Goal: Task Accomplishment & Management: Use online tool/utility

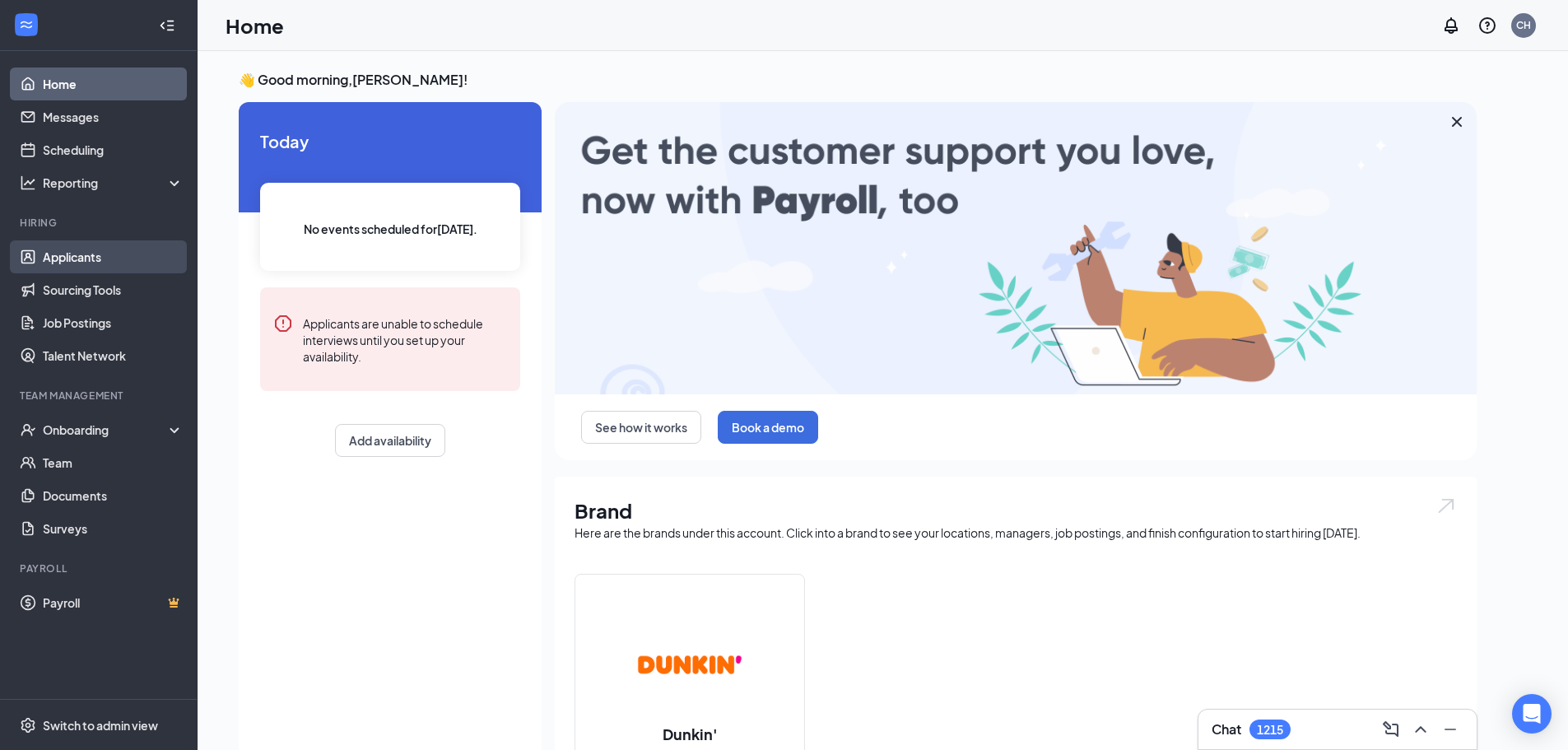
click at [79, 253] on link "Applicants" at bounding box center [112, 256] width 140 height 33
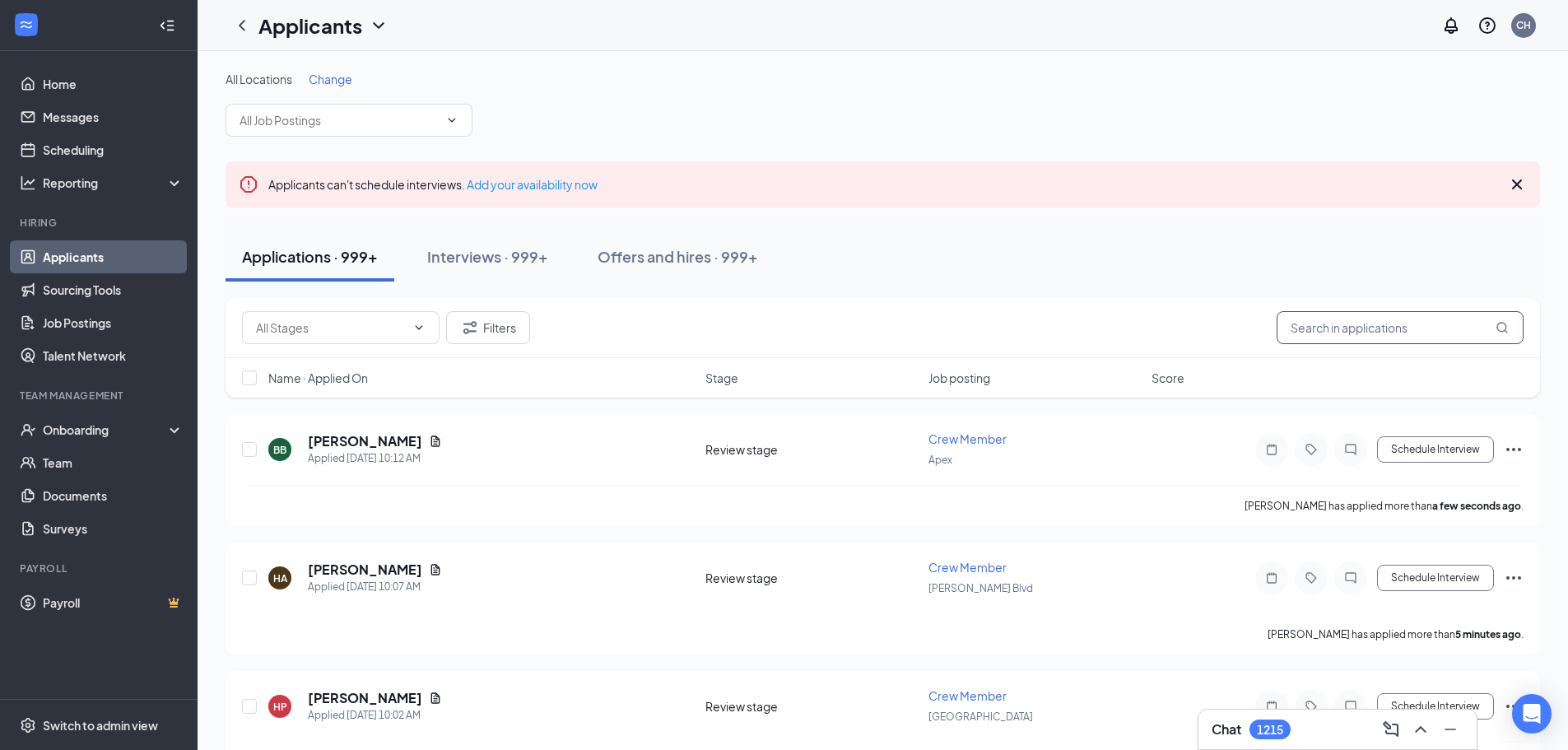
click at [1360, 332] on input "text" at bounding box center [1400, 328] width 247 height 33
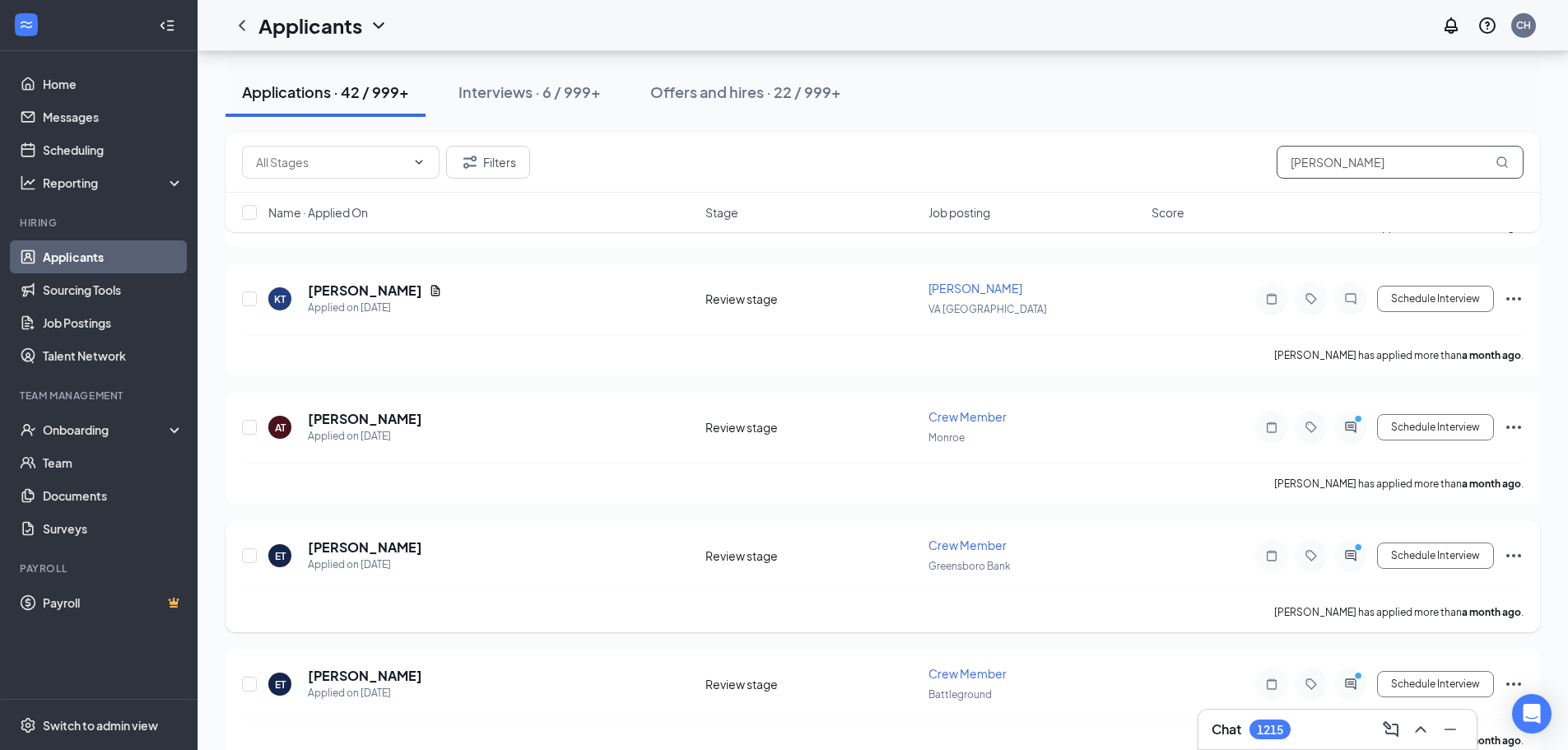
scroll to position [4732, 0]
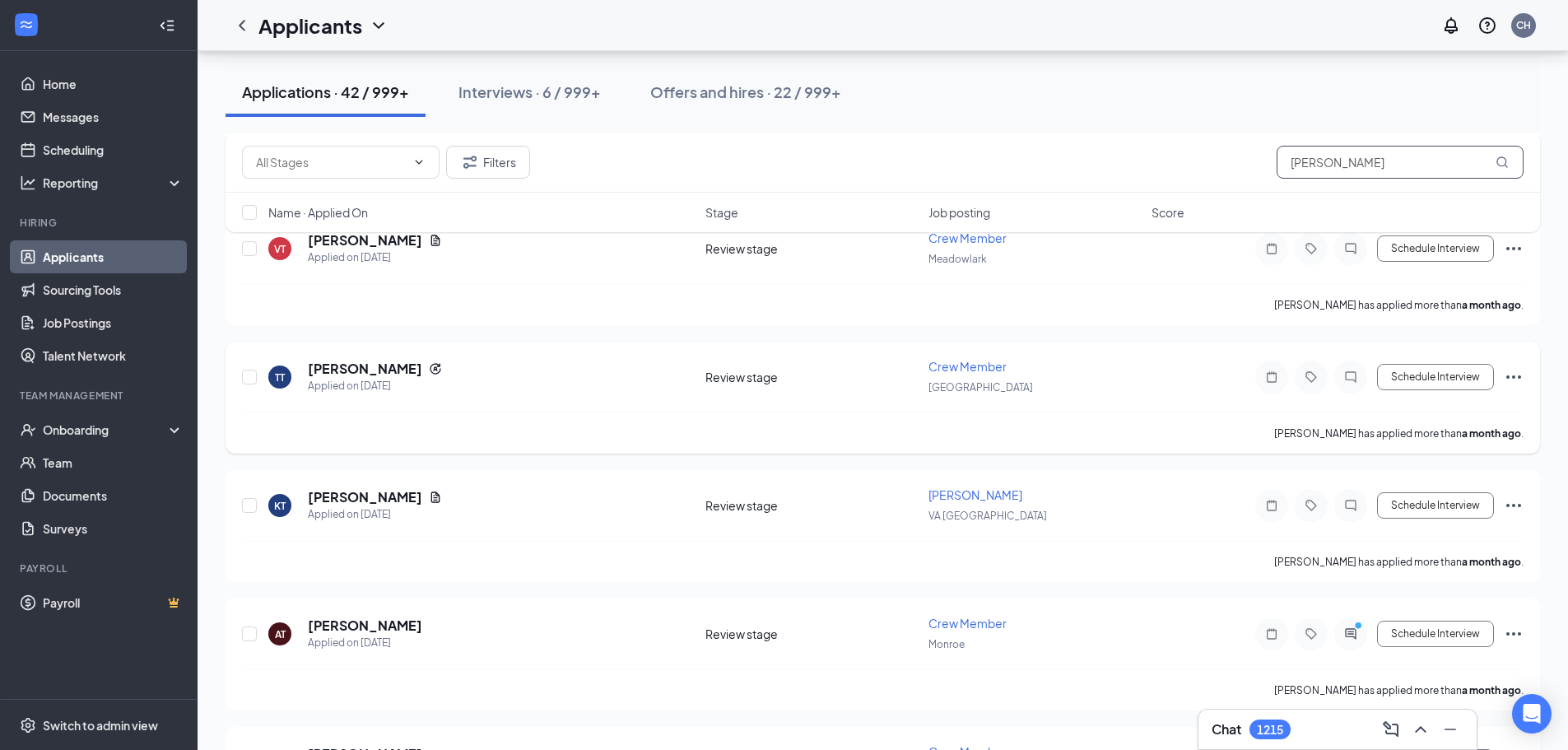
type input "[PERSON_NAME]"
click at [1520, 367] on icon "Ellipses" at bounding box center [1514, 376] width 20 height 20
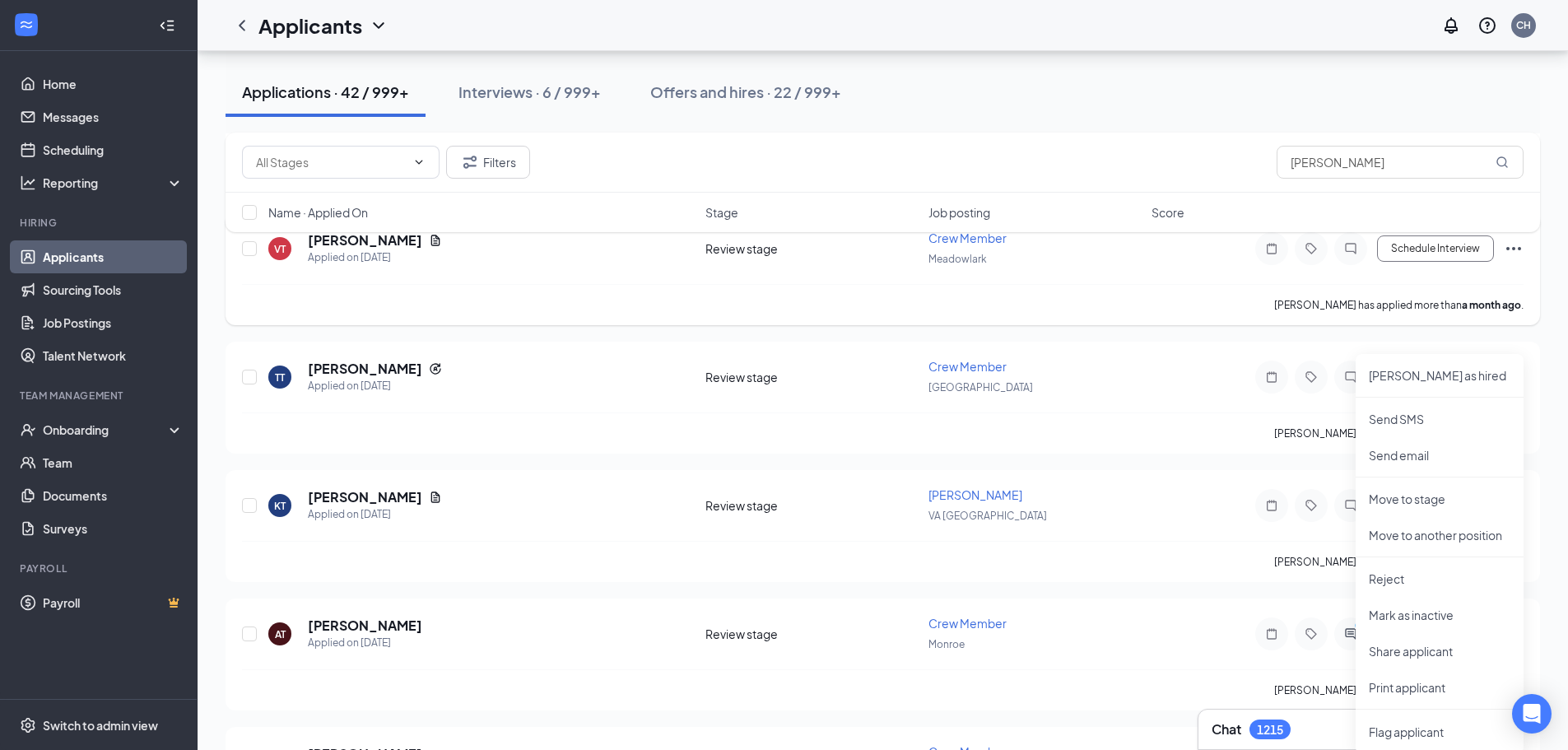
click at [1067, 288] on div "[PERSON_NAME] has applied more than a month ago ." at bounding box center [883, 305] width 1282 height 41
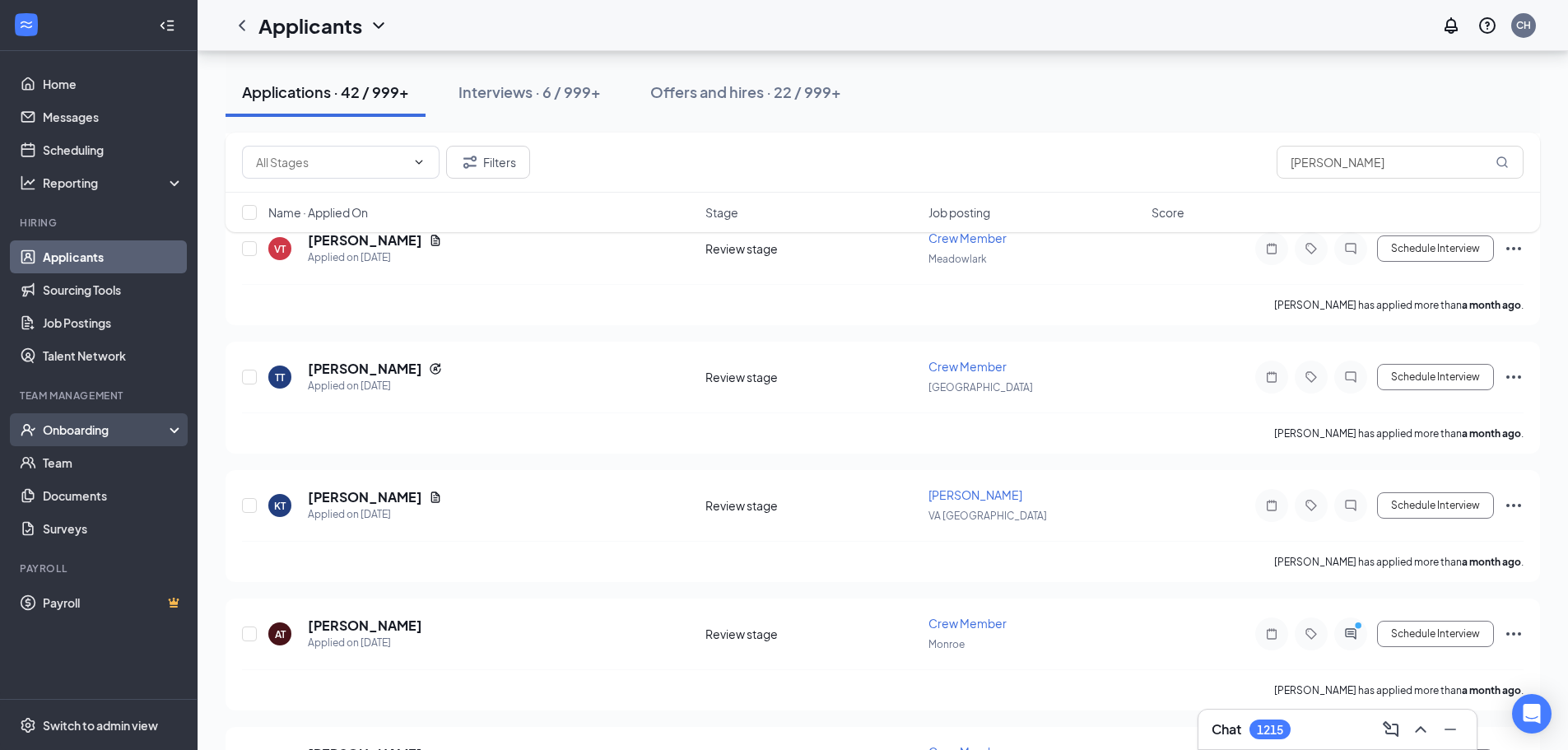
click at [86, 426] on div "Onboarding" at bounding box center [106, 429] width 127 height 16
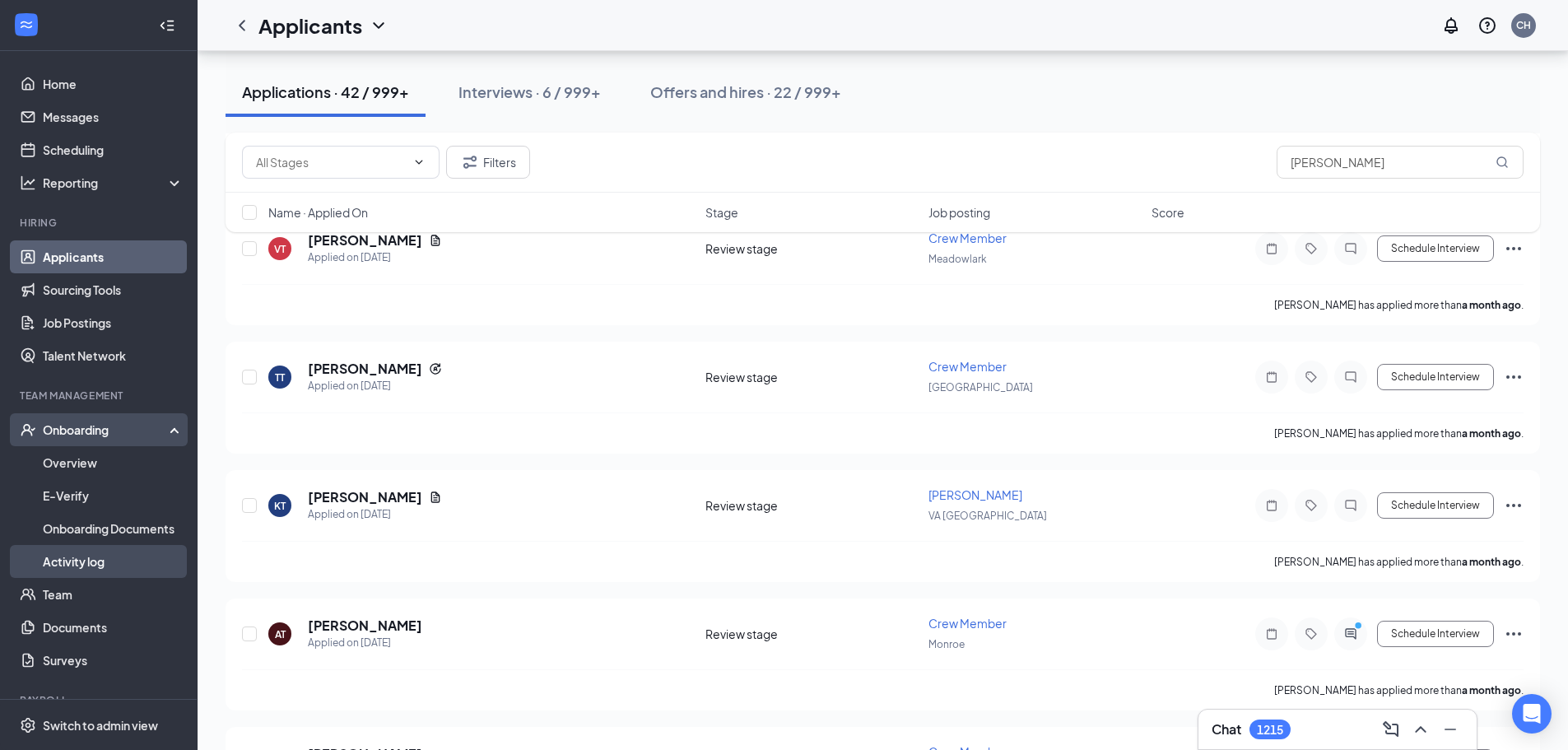
click at [78, 552] on link "Activity log" at bounding box center [112, 561] width 140 height 33
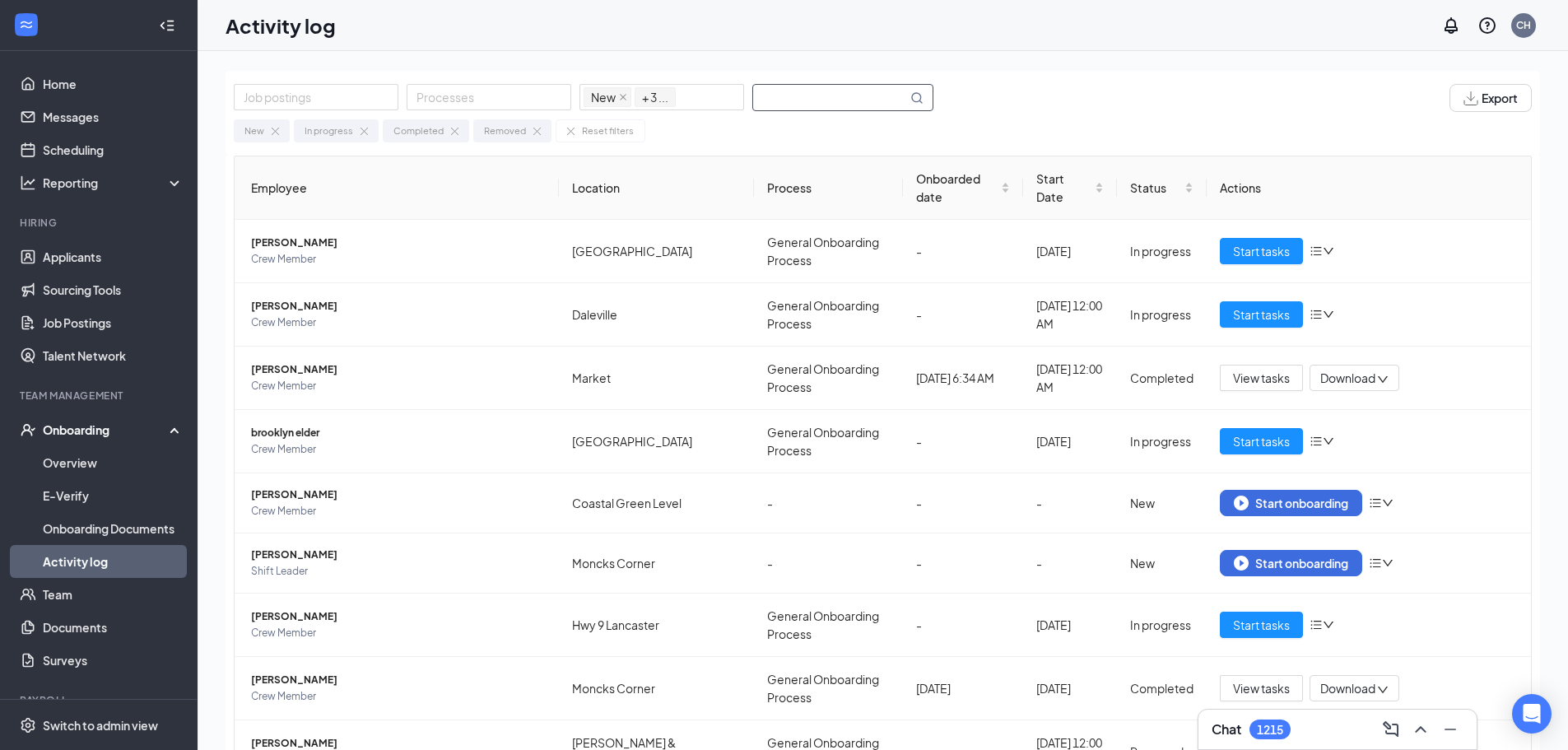
click at [807, 93] on input "text" at bounding box center [830, 98] width 154 height 26
type input "[PERSON_NAME]"
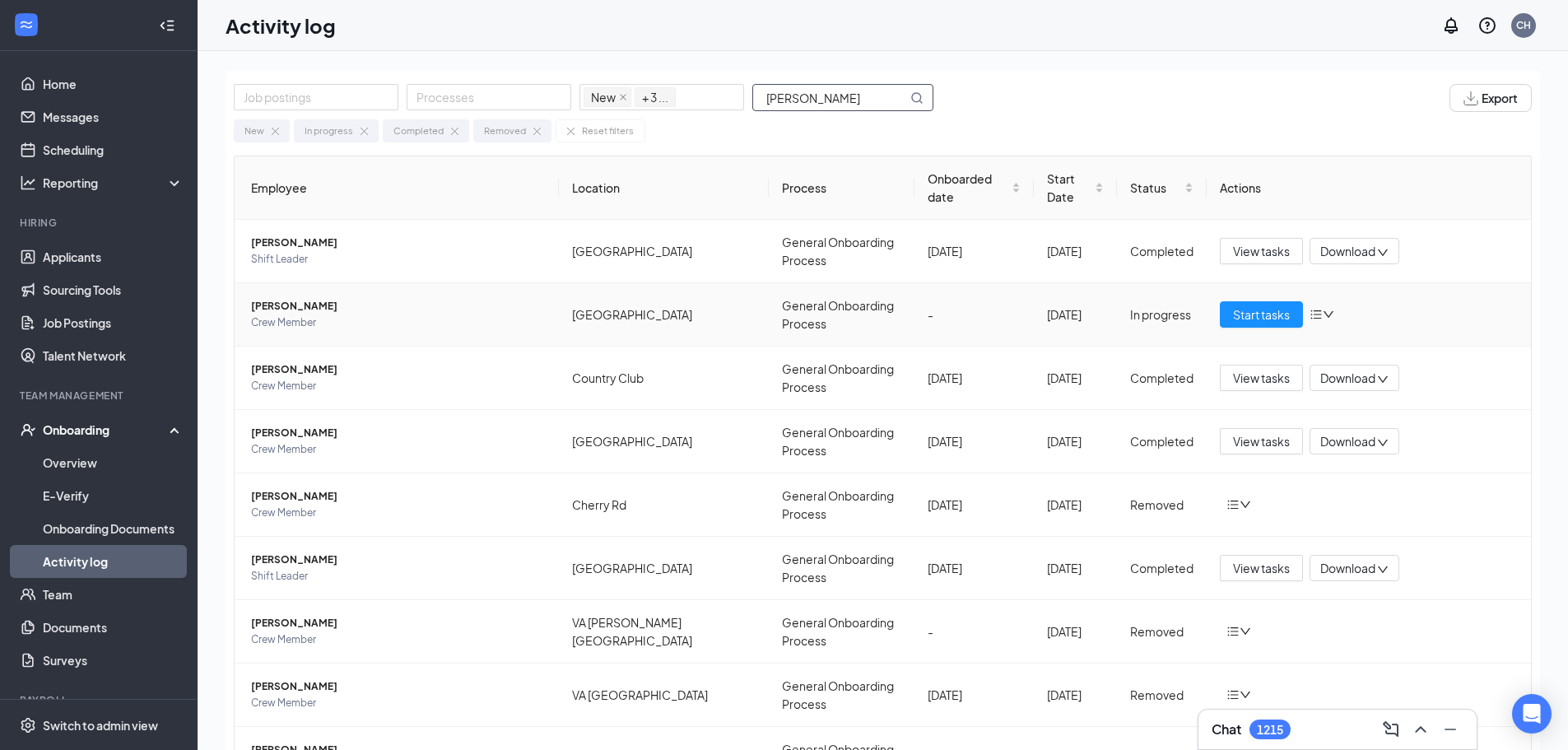
click at [1323, 309] on icon "down" at bounding box center [1329, 315] width 12 height 12
click at [1249, 306] on span "Start tasks" at bounding box center [1262, 314] width 57 height 18
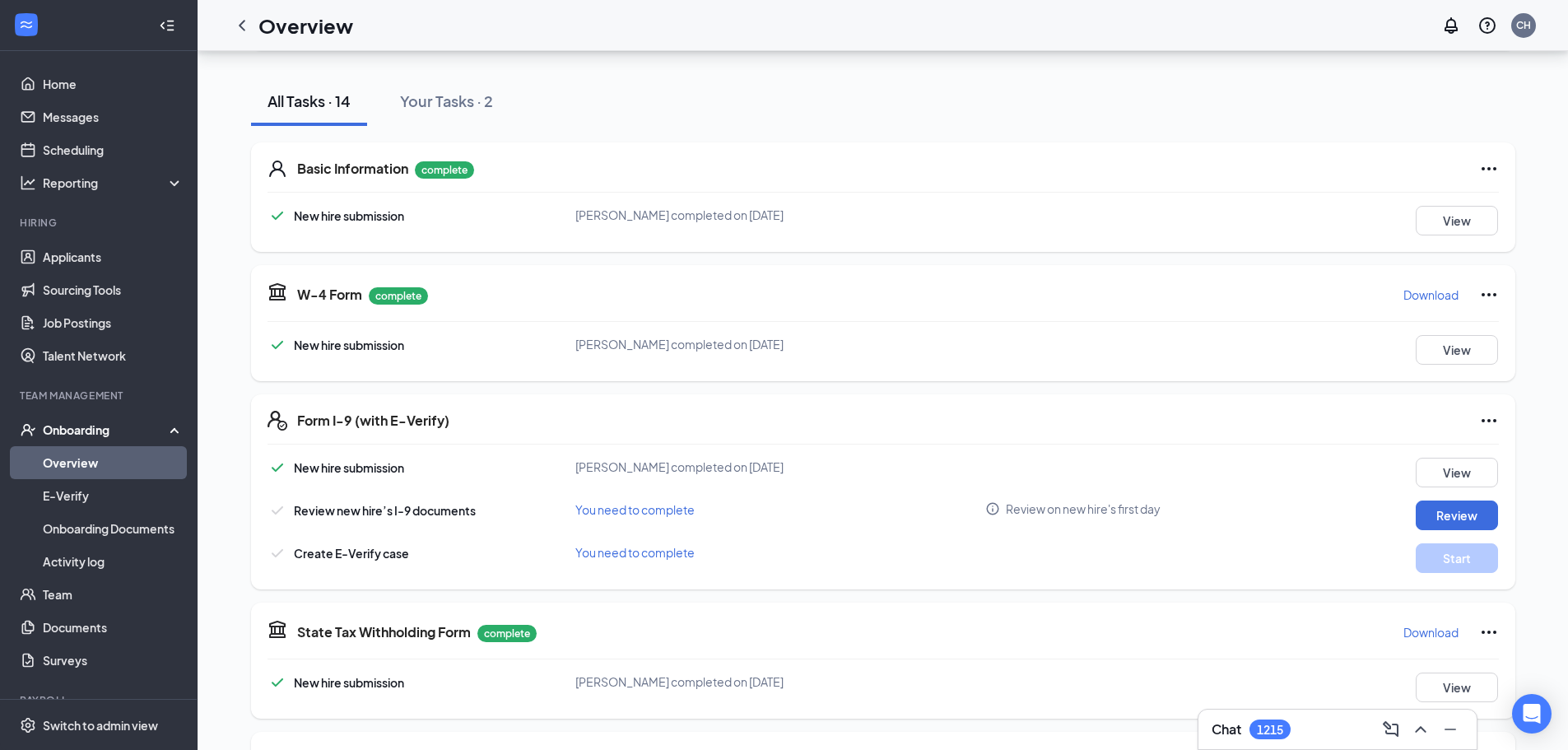
scroll to position [247, 0]
